Goal: Information Seeking & Learning: Learn about a topic

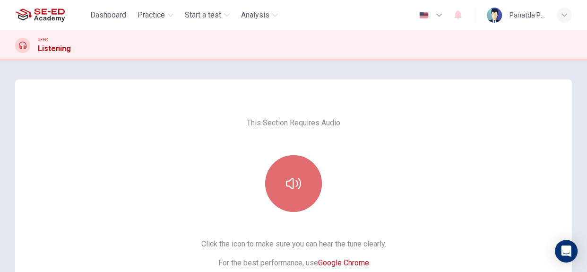
click at [296, 197] on button "button" at bounding box center [293, 183] width 57 height 57
click at [304, 174] on button "button" at bounding box center [293, 183] width 57 height 57
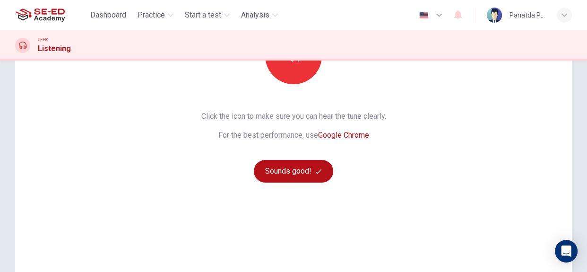
scroll to position [129, 0]
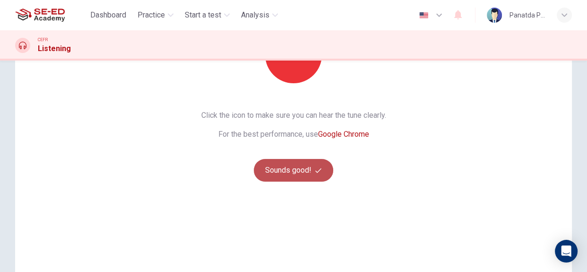
click at [274, 159] on button "Sounds good!" at bounding box center [293, 170] width 79 height 23
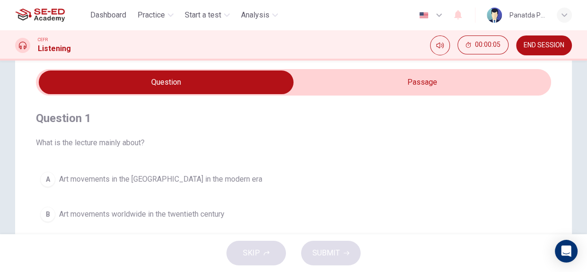
scroll to position [0, 0]
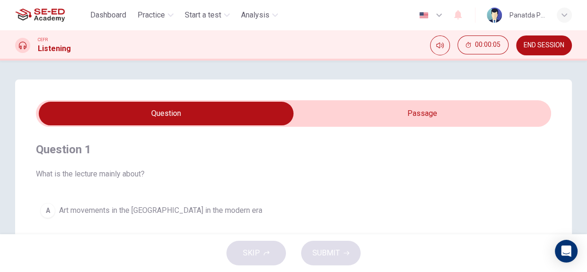
click at [424, 119] on input "checkbox" at bounding box center [166, 114] width 773 height 24
checkbox input "true"
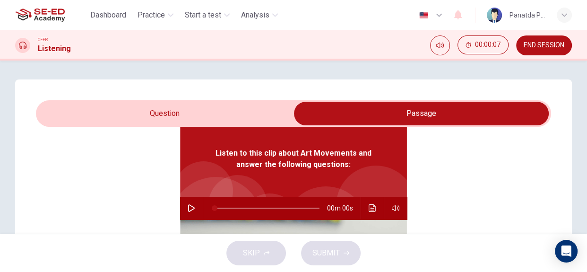
scroll to position [52, 0]
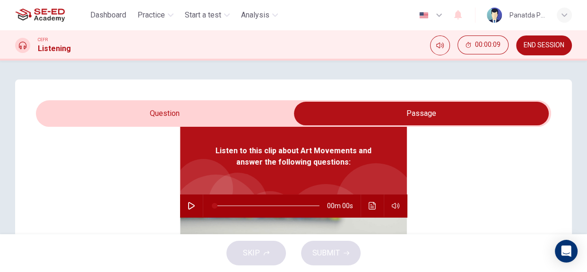
click at [188, 205] on icon "button" at bounding box center [192, 206] width 8 height 8
drag, startPoint x: 246, startPoint y: 208, endPoint x: 122, endPoint y: 223, distance: 125.7
click at [118, 219] on div "Listen to this clip about Art Movements and answer the following questions: 06m…" at bounding box center [293, 256] width 515 height 365
click at [190, 206] on icon "button" at bounding box center [192, 206] width 8 height 8
click at [190, 206] on icon "button" at bounding box center [191, 206] width 7 height 8
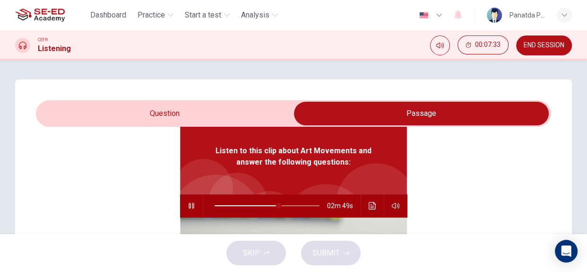
type input "61"
click at [133, 110] on input "checkbox" at bounding box center [421, 114] width 773 height 24
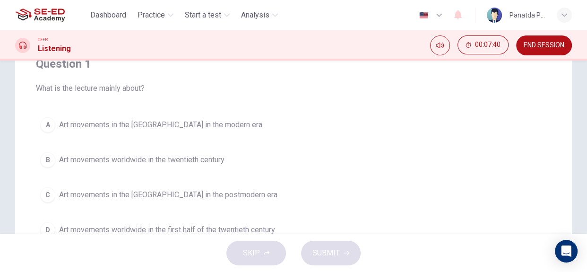
scroll to position [129, 0]
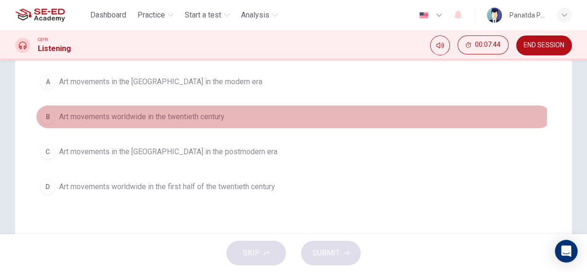
click at [197, 116] on span "Art movements worldwide in the twentieth century" at bounding box center [141, 116] width 165 height 11
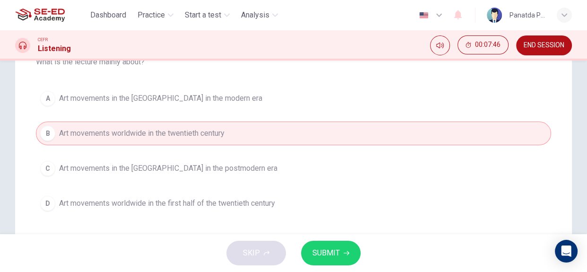
scroll to position [86, 0]
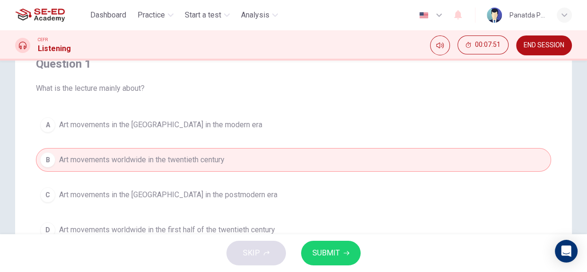
click at [336, 258] on span "SUBMIT" at bounding box center [326, 252] width 27 height 13
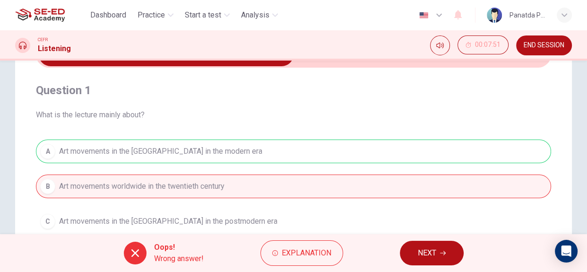
scroll to position [0, 0]
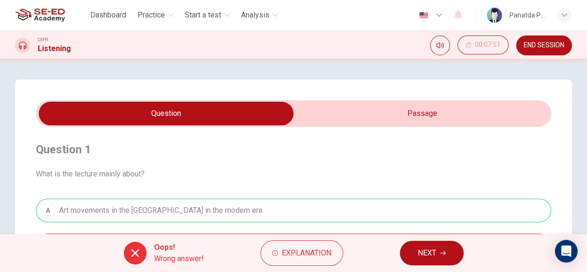
click at [506, 109] on input "checkbox" at bounding box center [166, 114] width 773 height 24
checkbox input "true"
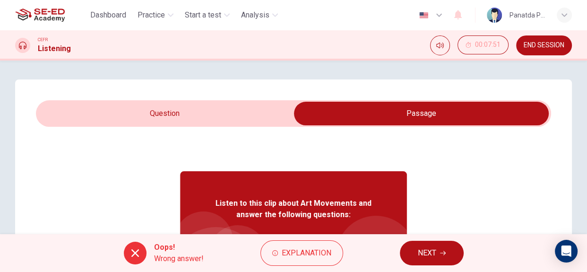
type input "68"
click at [181, 114] on input "checkbox" at bounding box center [421, 114] width 773 height 24
checkbox input "false"
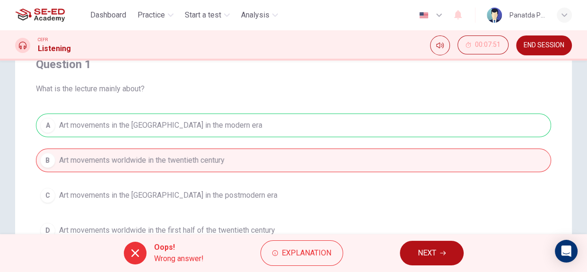
scroll to position [86, 0]
click at [455, 253] on button "NEXT" at bounding box center [432, 253] width 64 height 25
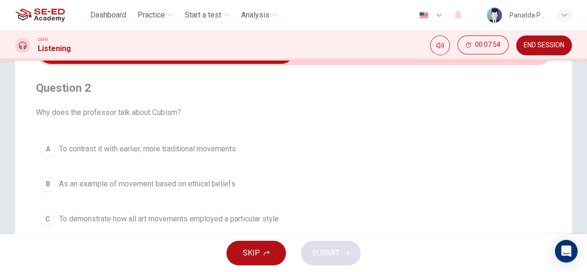
scroll to position [0, 0]
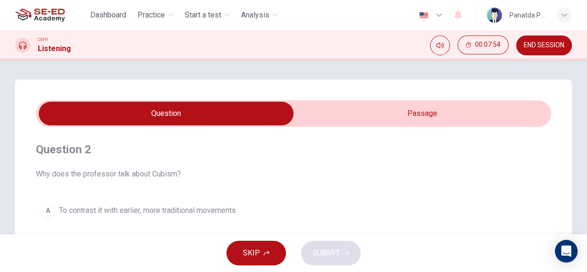
type input "69"
click at [419, 110] on input "checkbox" at bounding box center [166, 114] width 773 height 24
checkbox input "true"
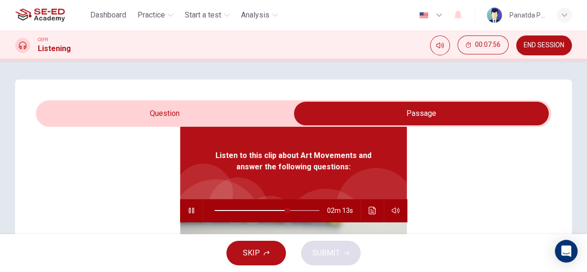
scroll to position [52, 0]
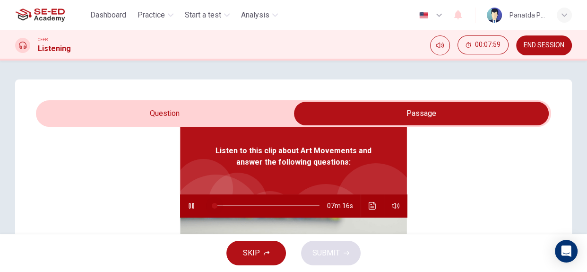
drag, startPoint x: 284, startPoint y: 205, endPoint x: 156, endPoint y: 207, distance: 127.7
click at [156, 207] on div "Listen to this clip about Art Movements and answer the following questions: 07m…" at bounding box center [293, 256] width 515 height 365
click at [370, 205] on icon "Click to see the audio transcription" at bounding box center [373, 206] width 8 height 8
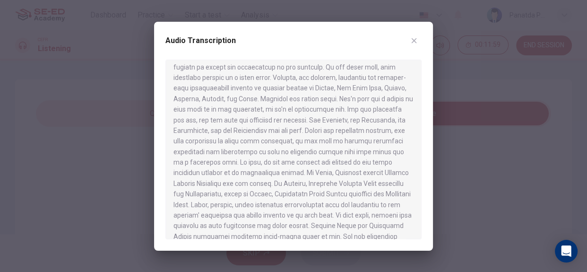
scroll to position [430, 0]
click at [78, 81] on div at bounding box center [293, 136] width 587 height 272
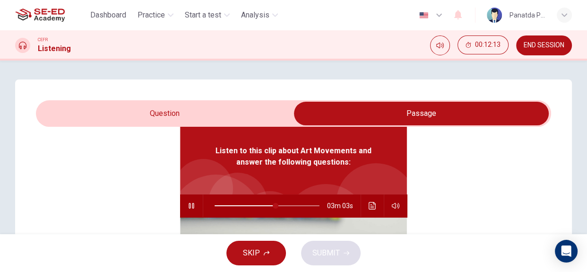
type input "58"
click at [207, 113] on input "checkbox" at bounding box center [421, 114] width 773 height 24
checkbox input "false"
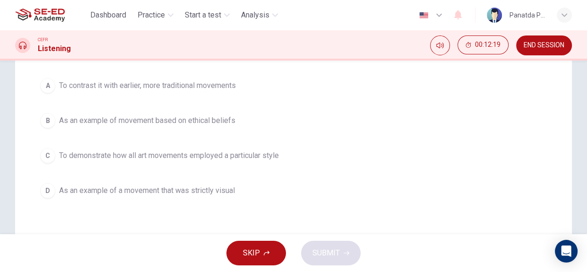
scroll to position [129, 0]
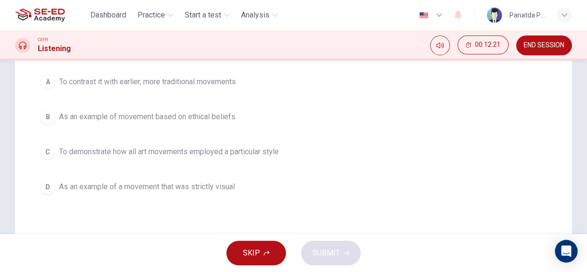
click at [216, 113] on span "As an example of movement based on ethical beliefs" at bounding box center [147, 116] width 176 height 11
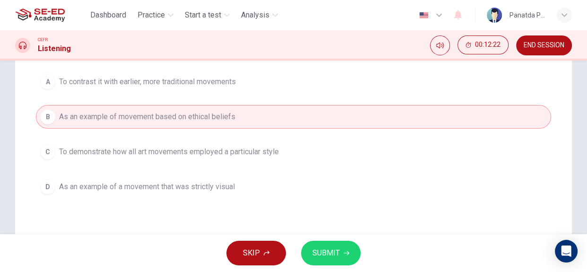
click at [345, 262] on button "SUBMIT" at bounding box center [331, 253] width 60 height 25
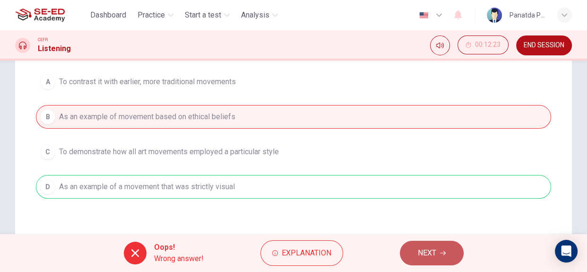
click at [445, 258] on button "NEXT" at bounding box center [432, 253] width 64 height 25
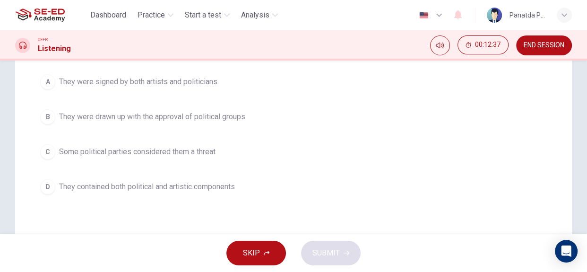
click at [228, 116] on span "They were drawn up with the approval of political groups" at bounding box center [152, 116] width 186 height 11
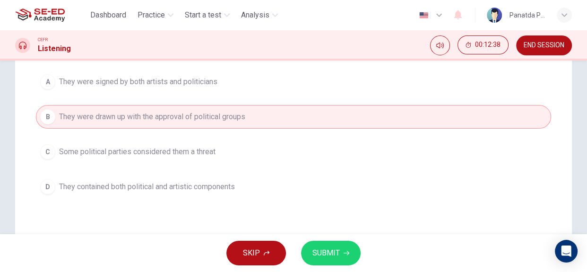
click at [333, 258] on span "SUBMIT" at bounding box center [326, 252] width 27 height 13
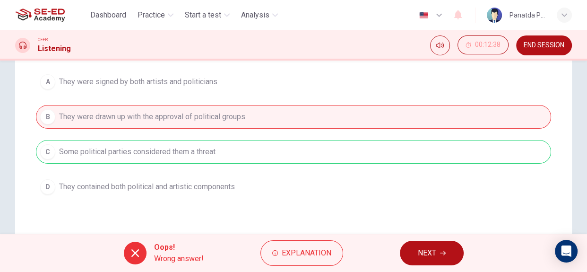
click at [426, 263] on button "NEXT" at bounding box center [432, 253] width 64 height 25
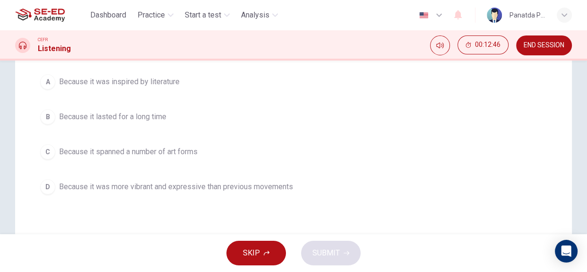
click at [259, 171] on div "A Because it was inspired by literature B Because it lasted for a long time C B…" at bounding box center [293, 134] width 515 height 129
click at [198, 152] on span "Because it spanned a number of art forms" at bounding box center [128, 151] width 139 height 11
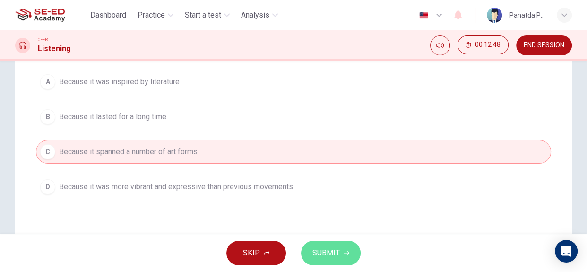
click at [327, 248] on span "SUBMIT" at bounding box center [326, 252] width 27 height 13
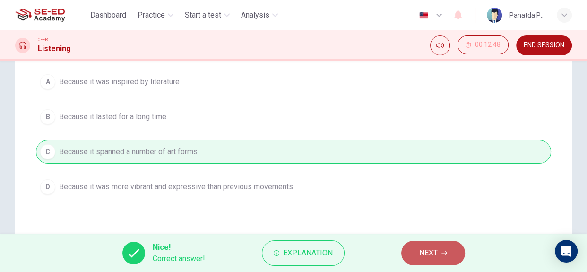
click at [434, 251] on span "NEXT" at bounding box center [428, 252] width 18 height 13
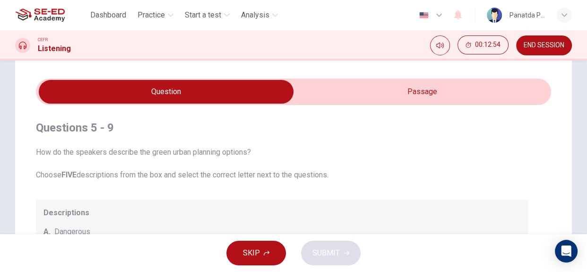
scroll to position [0, 0]
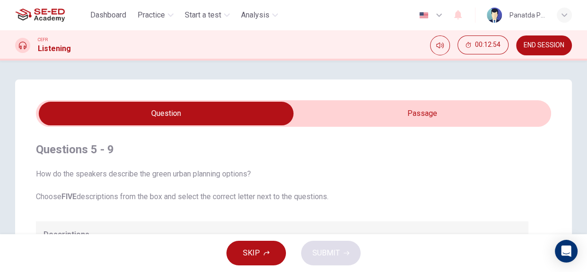
click at [387, 109] on input "checkbox" at bounding box center [166, 114] width 773 height 24
checkbox input "true"
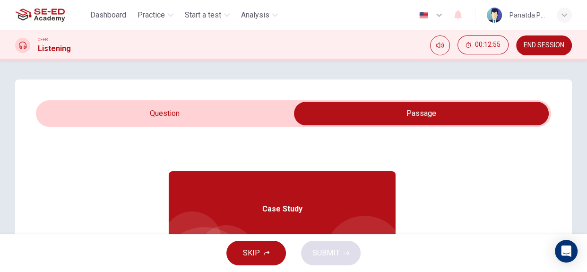
scroll to position [52, 0]
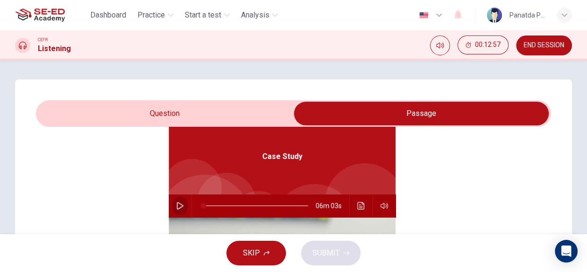
click at [177, 208] on icon "button" at bounding box center [180, 206] width 7 height 8
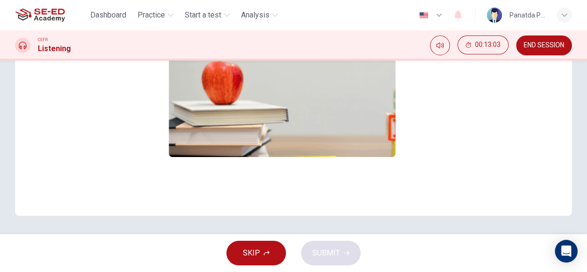
scroll to position [0, 0]
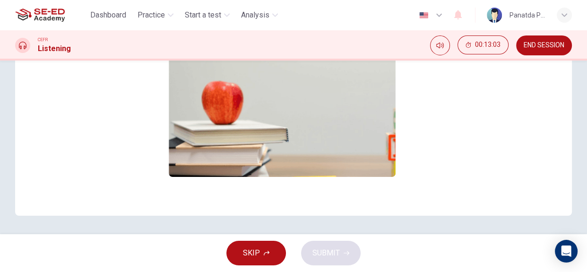
type input "2"
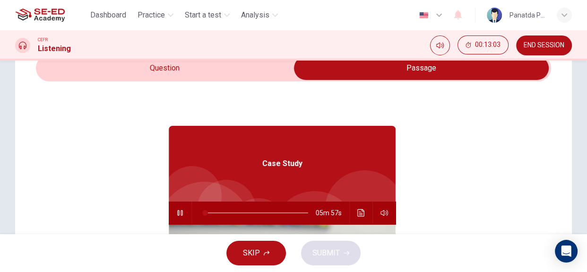
scroll to position [29, 0]
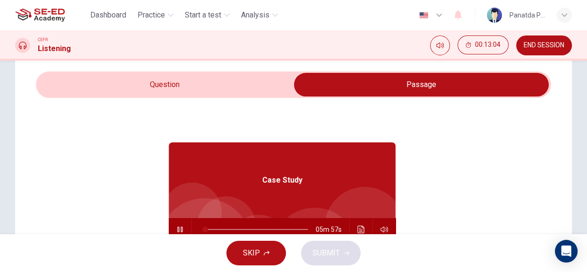
click at [197, 89] on input "checkbox" at bounding box center [421, 85] width 773 height 24
checkbox input "false"
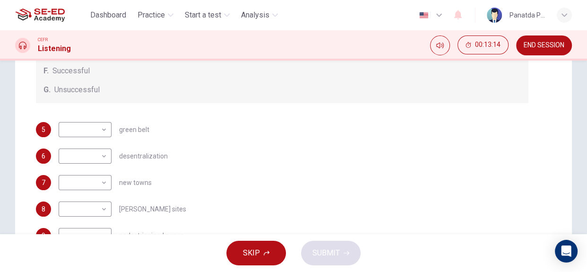
scroll to position [201, 0]
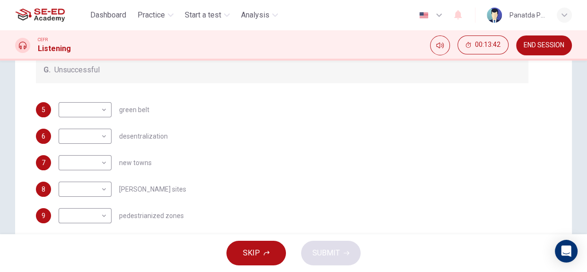
click at [349, 176] on div "5 ​ ​ green belt 6 ​ ​ desentralization 7 ​ ​ new towns 8 ​ ​ brownfield sites …" at bounding box center [282, 162] width 493 height 121
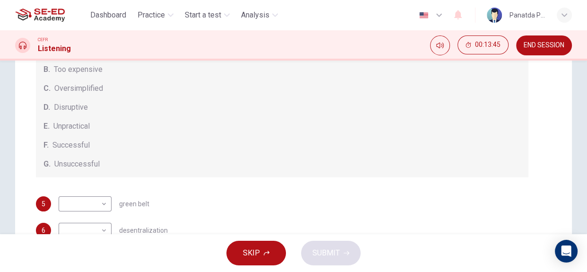
scroll to position [0, 0]
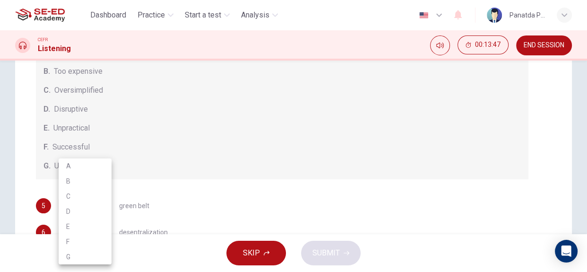
click at [96, 205] on body "This site uses cookies, as explained in our Privacy Policy . If you agree to th…" at bounding box center [293, 136] width 587 height 272
click at [272, 186] on div at bounding box center [293, 136] width 587 height 272
click at [87, 208] on body "This site uses cookies, as explained in our Privacy Policy . If you agree to th…" at bounding box center [293, 136] width 587 height 272
click at [86, 241] on li "F" at bounding box center [85, 241] width 53 height 15
type input "F"
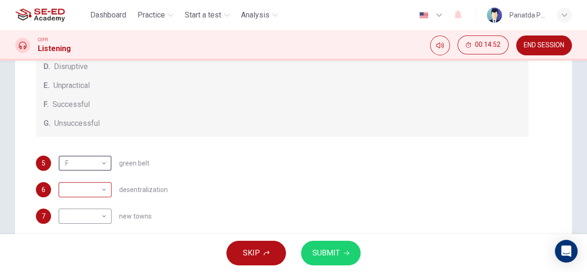
click at [88, 191] on body "This site uses cookies, as explained in our Privacy Policy . If you agree to th…" at bounding box center [293, 136] width 587 height 272
click at [269, 114] on div at bounding box center [293, 136] width 587 height 272
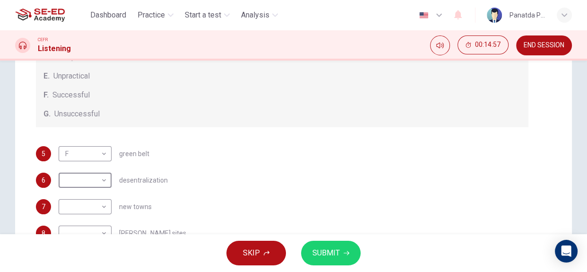
scroll to position [96, 0]
click at [96, 179] on body "This site uses cookies, as explained in our Privacy Policy . If you agree to th…" at bounding box center [293, 136] width 587 height 272
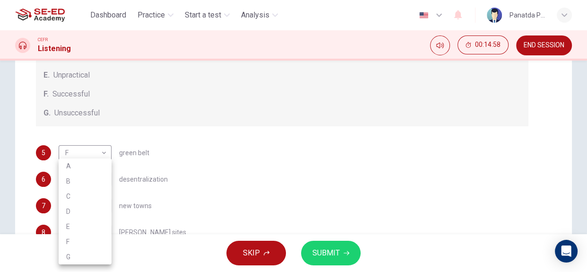
click at [87, 198] on li "C" at bounding box center [85, 196] width 53 height 15
type input "C"
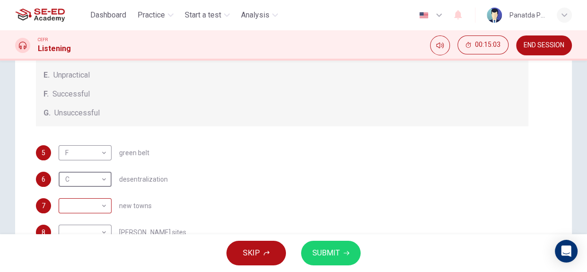
click at [95, 204] on body "This site uses cookies, as explained in our Privacy Policy . If you agree to th…" at bounding box center [293, 136] width 587 height 272
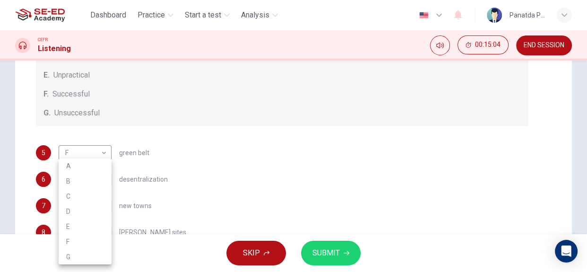
click at [75, 178] on li "B" at bounding box center [85, 181] width 53 height 15
type input "B"
click at [229, 176] on div "6 C C ​ desentralization" at bounding box center [282, 179] width 493 height 15
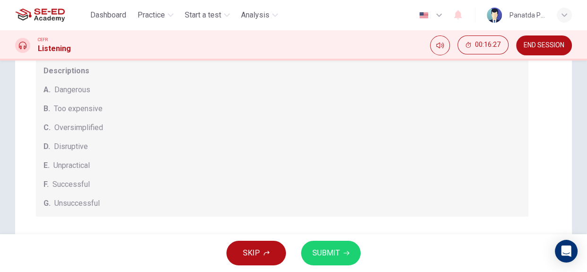
scroll to position [29, 0]
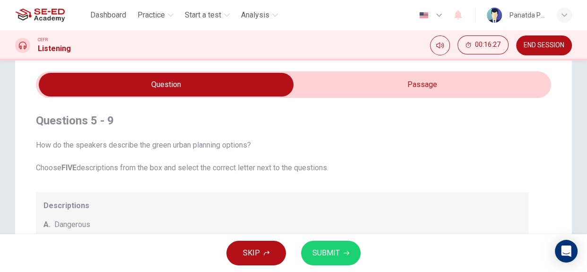
click at [427, 86] on input "checkbox" at bounding box center [166, 85] width 773 height 24
checkbox input "true"
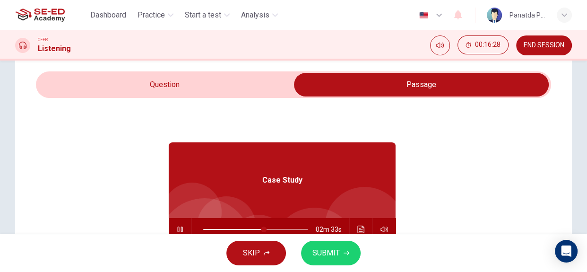
type input "58"
click at [172, 80] on input "checkbox" at bounding box center [421, 85] width 773 height 24
checkbox input "false"
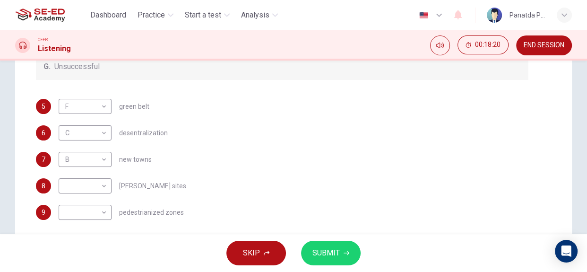
scroll to position [244, 0]
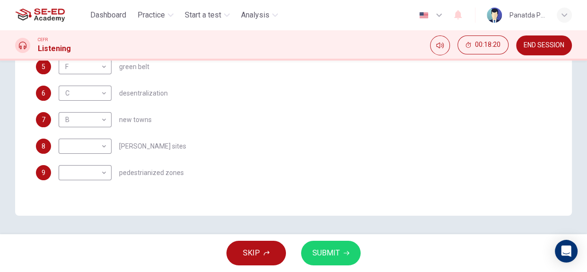
click at [67, 172] on body "This site uses cookies, as explained in our Privacy Policy . If you agree to th…" at bounding box center [293, 136] width 587 height 272
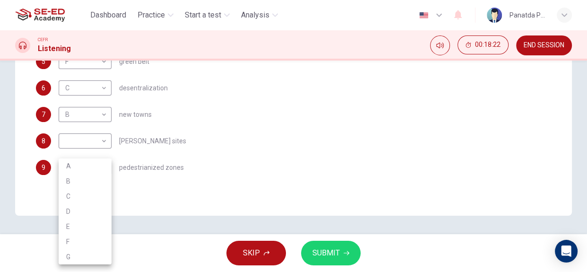
click at [91, 258] on li "G" at bounding box center [85, 256] width 53 height 15
type input "G"
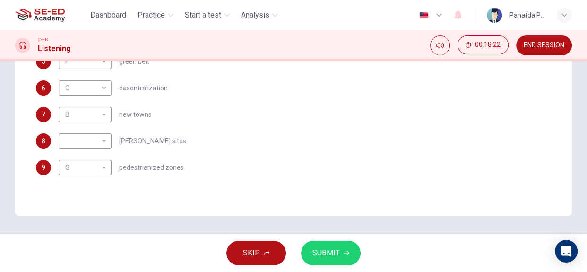
click at [291, 178] on div "5 F F ​ green belt 6 C C ​ desentralization 7 B B ​ new towns 8 ​ ​ brownfield …" at bounding box center [282, 119] width 493 height 121
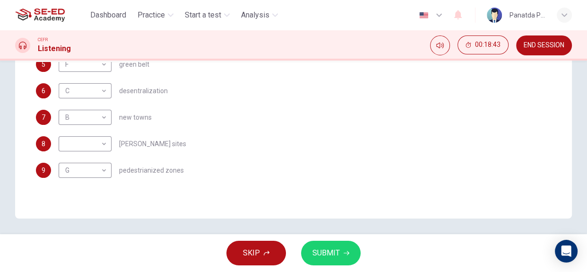
scroll to position [244, 0]
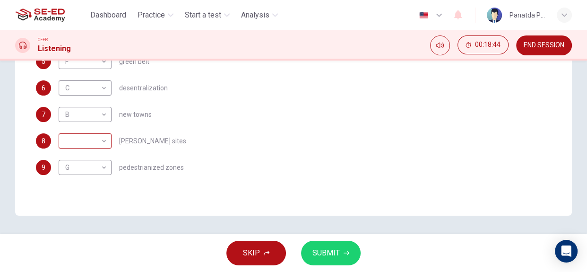
click at [96, 142] on body "This site uses cookies, as explained in our Privacy Policy . If you agree to th…" at bounding box center [293, 136] width 587 height 272
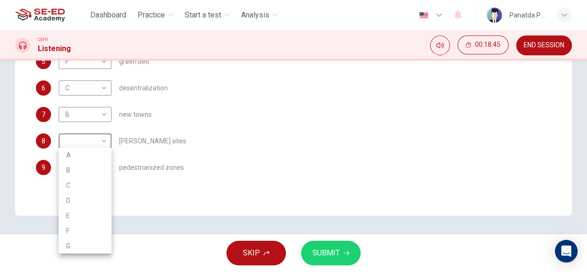
click at [81, 201] on li "D" at bounding box center [85, 200] width 53 height 15
type input "D"
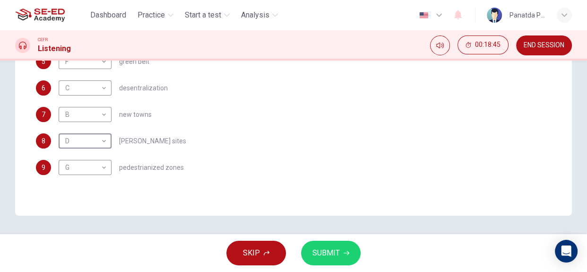
click at [350, 160] on div "9 G G ​ pedestrianized zones" at bounding box center [282, 167] width 493 height 15
click at [330, 258] on span "SUBMIT" at bounding box center [326, 252] width 27 height 13
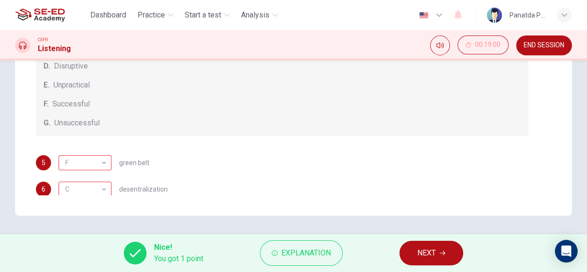
scroll to position [96, 0]
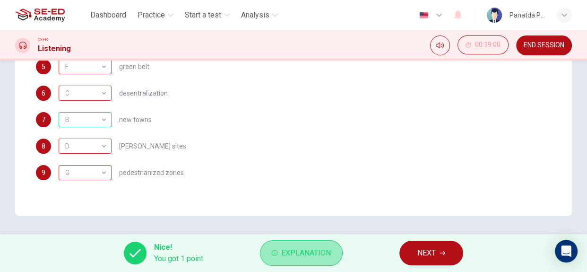
click at [302, 250] on span "Explanation" at bounding box center [306, 252] width 50 height 13
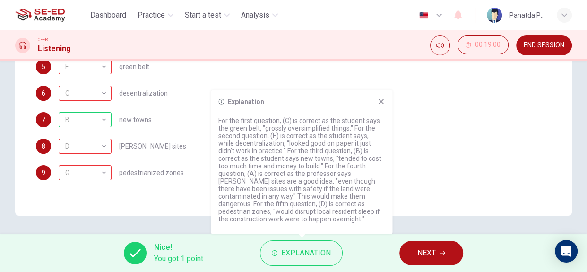
click at [382, 102] on icon at bounding box center [381, 102] width 8 height 8
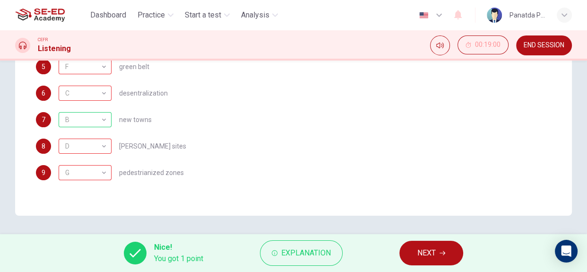
click at [427, 254] on span "NEXT" at bounding box center [426, 252] width 18 height 13
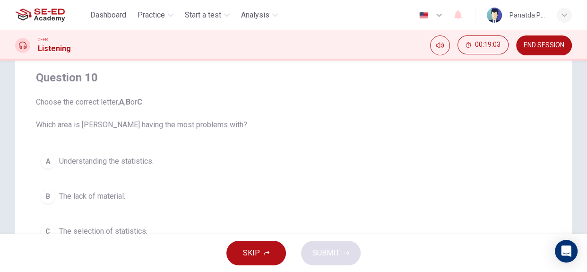
scroll to position [0, 0]
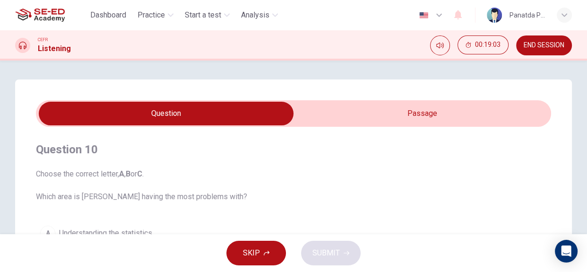
click at [441, 99] on div "Question 10 Choose the correct letter, A , B or C . Which area is Jack having t…" at bounding box center [293, 269] width 557 height 380
click at [441, 111] on input "checkbox" at bounding box center [166, 114] width 773 height 24
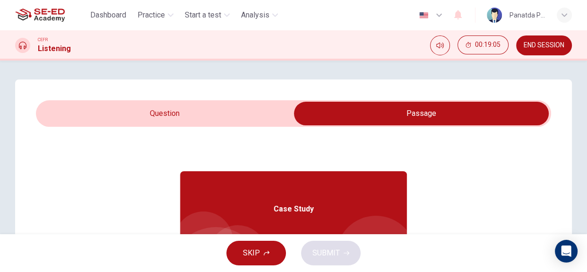
click at [210, 108] on input "checkbox" at bounding box center [421, 114] width 773 height 24
checkbox input "false"
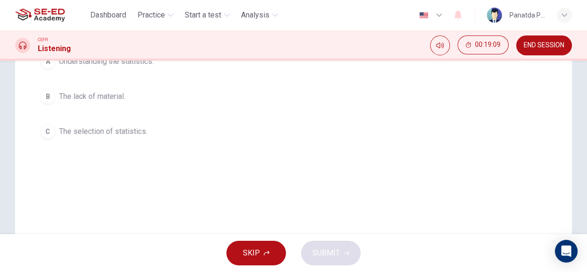
scroll to position [129, 0]
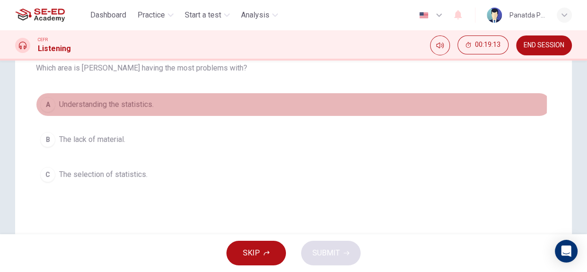
click at [125, 103] on span "Understanding the statistics." at bounding box center [106, 104] width 95 height 11
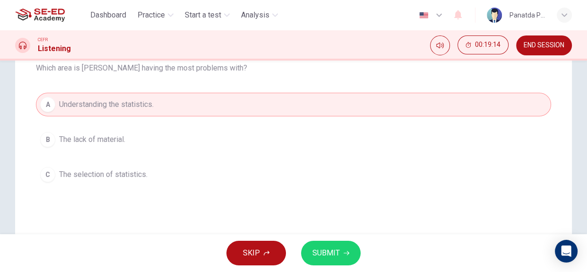
click at [345, 258] on button "SUBMIT" at bounding box center [331, 253] width 60 height 25
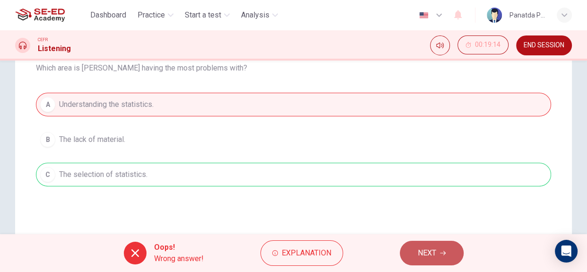
click at [436, 253] on span "NEXT" at bounding box center [427, 252] width 18 height 13
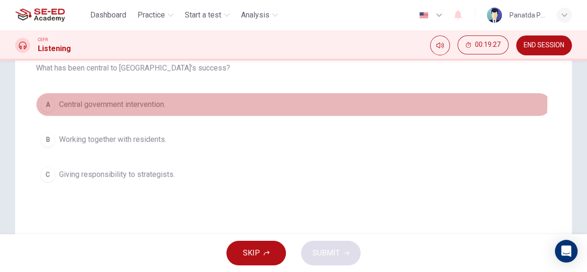
click at [189, 98] on button "A Central government intervention." at bounding box center [293, 105] width 515 height 24
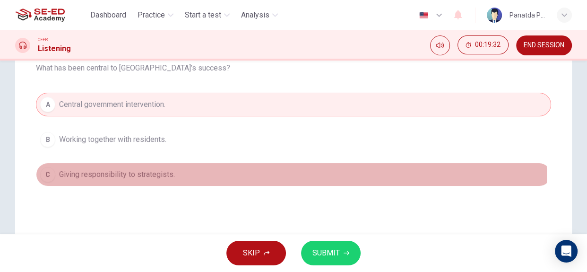
click at [190, 174] on button "C Giving responsibility to strategists." at bounding box center [293, 175] width 515 height 24
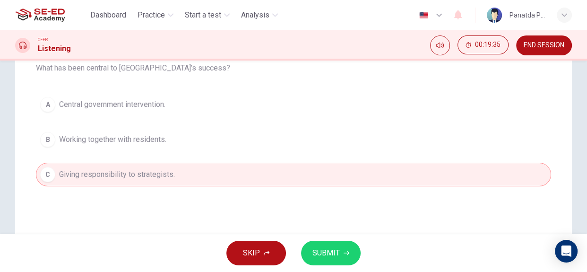
click at [330, 251] on span "SUBMIT" at bounding box center [326, 252] width 27 height 13
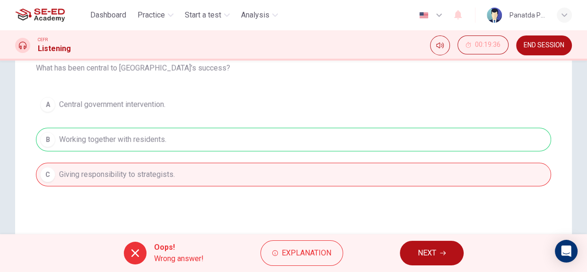
click at [407, 254] on button "NEXT" at bounding box center [432, 253] width 64 height 25
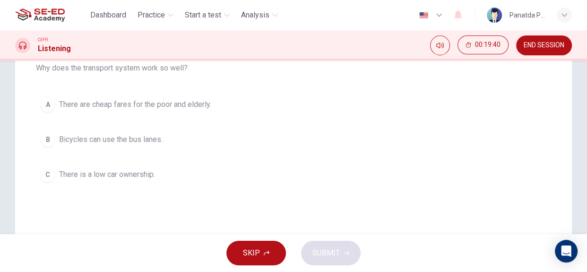
click at [143, 178] on span "There is a low car ownership." at bounding box center [107, 174] width 96 height 11
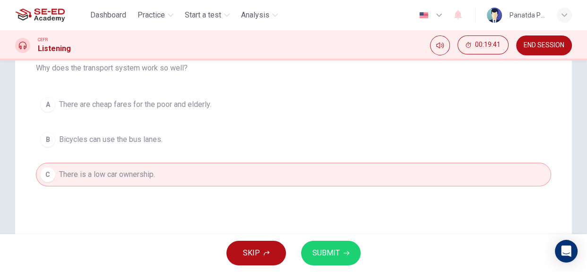
click at [322, 244] on button "SUBMIT" at bounding box center [331, 253] width 60 height 25
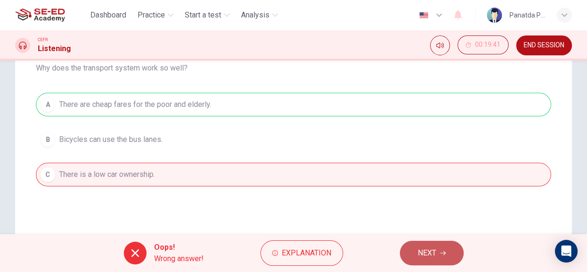
click at [435, 247] on span "NEXT" at bounding box center [427, 252] width 18 height 13
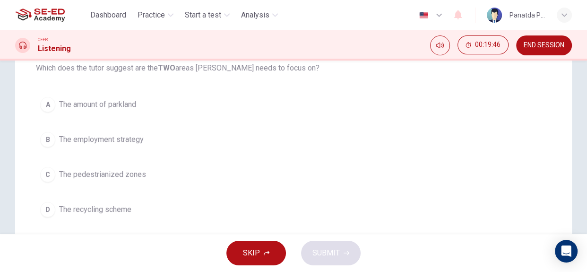
click at [158, 182] on button "C The pedestrianized zones" at bounding box center [293, 175] width 515 height 24
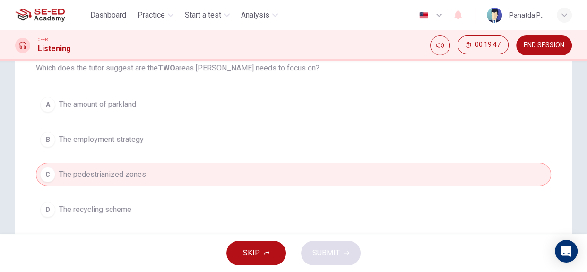
click at [170, 151] on div "A The amount of parkland B The employment strategy C The pedestrianized zones D…" at bounding box center [293, 175] width 515 height 164
click at [185, 147] on button "B The employment strategy" at bounding box center [293, 140] width 515 height 24
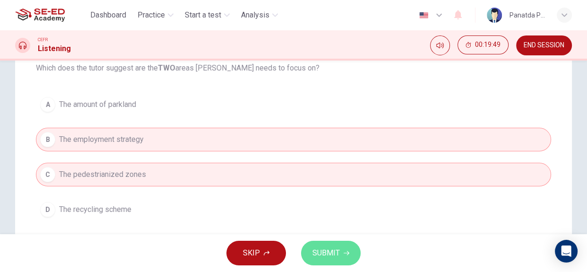
click at [329, 253] on span "SUBMIT" at bounding box center [326, 252] width 27 height 13
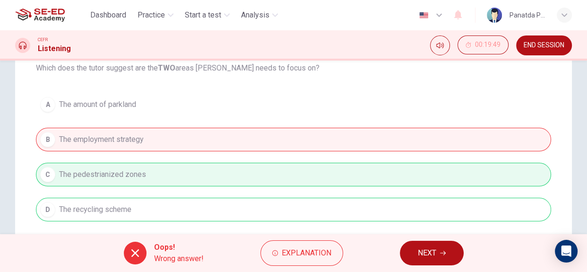
click at [422, 247] on span "NEXT" at bounding box center [427, 252] width 18 height 13
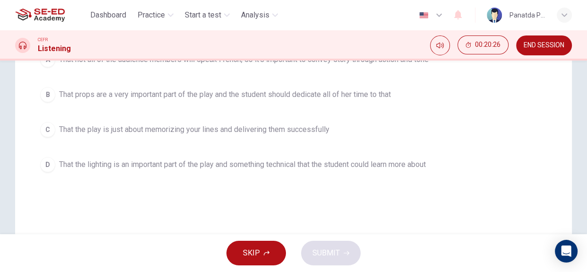
scroll to position [172, 0]
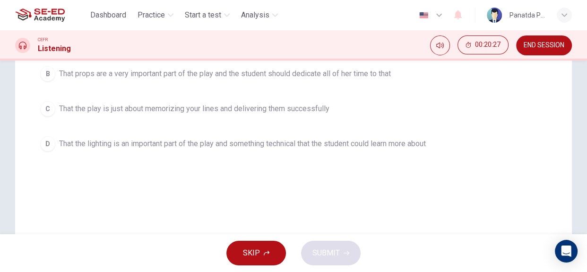
click at [549, 42] on span "END SESSION" at bounding box center [544, 46] width 41 height 8
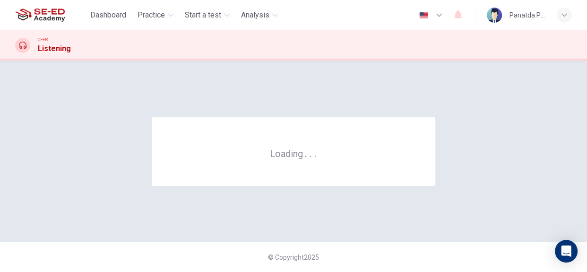
scroll to position [0, 0]
